Goal: Transaction & Acquisition: Download file/media

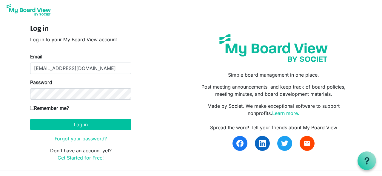
click at [33, 108] on input "Remember me?" at bounding box center [32, 108] width 4 height 4
checkbox input "true"
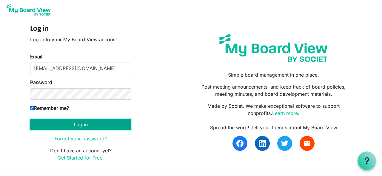
click at [83, 127] on button "Log in" at bounding box center [80, 124] width 101 height 11
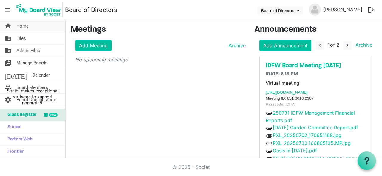
click at [22, 26] on span "Home" at bounding box center [22, 26] width 12 height 12
click at [27, 22] on span "Home" at bounding box center [22, 26] width 12 height 12
click at [37, 50] on span "Admin Files" at bounding box center [28, 51] width 24 height 12
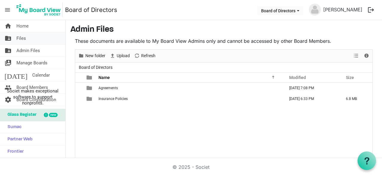
click at [28, 37] on link "folder_shared Files" at bounding box center [32, 38] width 65 height 12
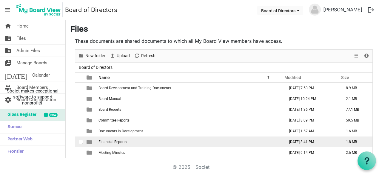
click at [119, 139] on td "Financial Reports" at bounding box center [190, 141] width 186 height 11
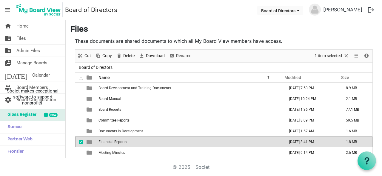
click at [119, 139] on td "Financial Reports" at bounding box center [190, 141] width 186 height 11
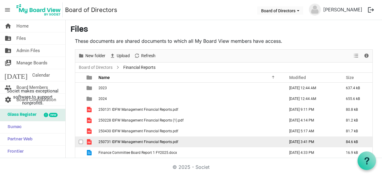
click at [146, 143] on span "250731 IDFW Management Financial Reports.pdf" at bounding box center [139, 142] width 80 height 4
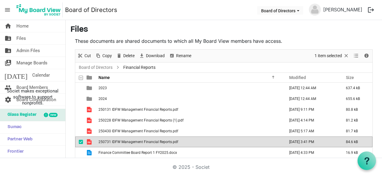
click at [146, 143] on span "250731 IDFW Management Financial Reports.pdf" at bounding box center [139, 142] width 80 height 4
